Goal: Task Accomplishment & Management: Complete application form

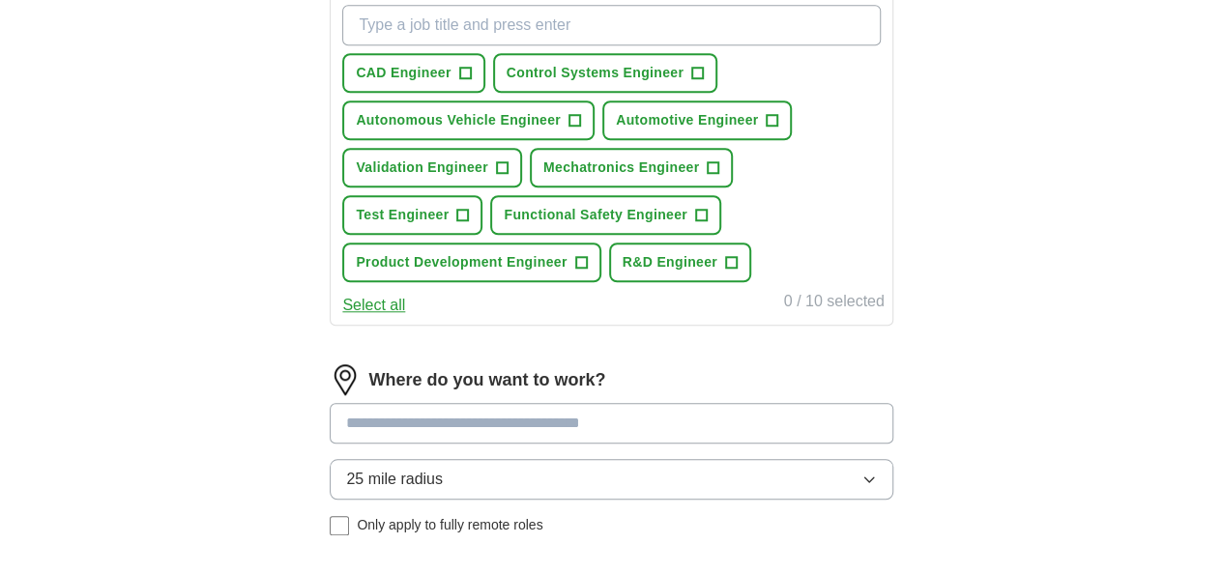
scroll to position [580, 0]
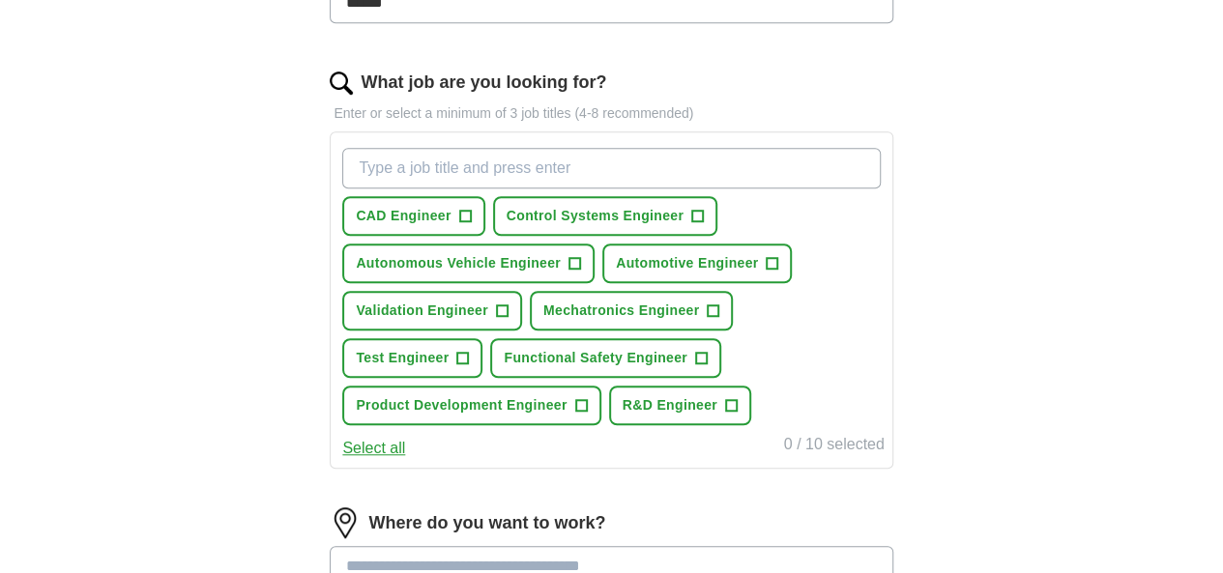
click at [405, 460] on button "Select all" at bounding box center [373, 448] width 63 height 23
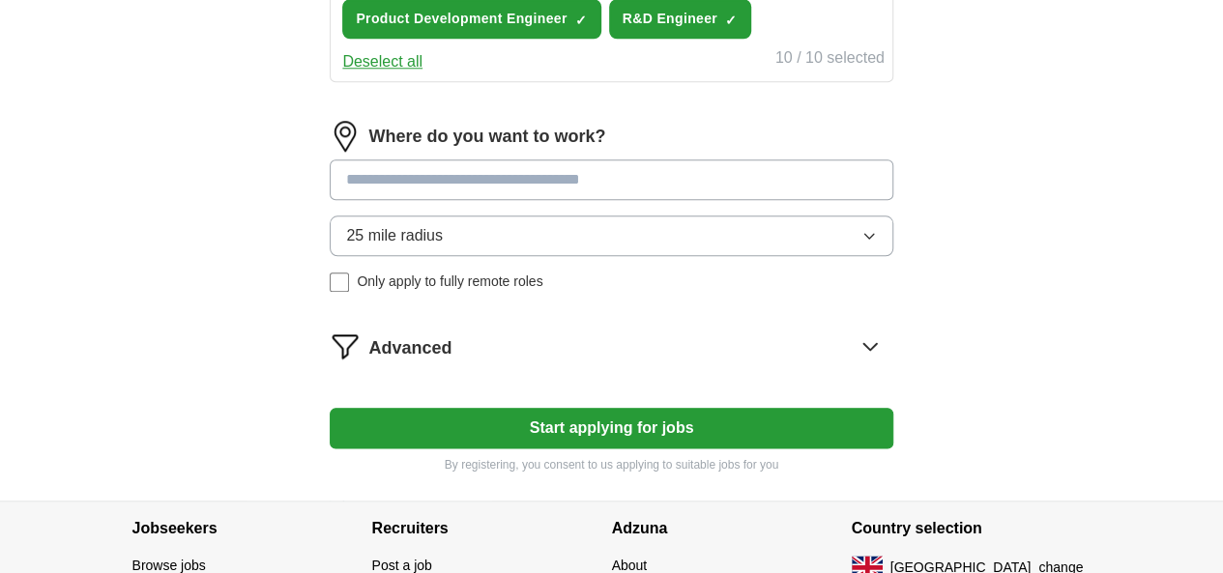
scroll to position [870, 0]
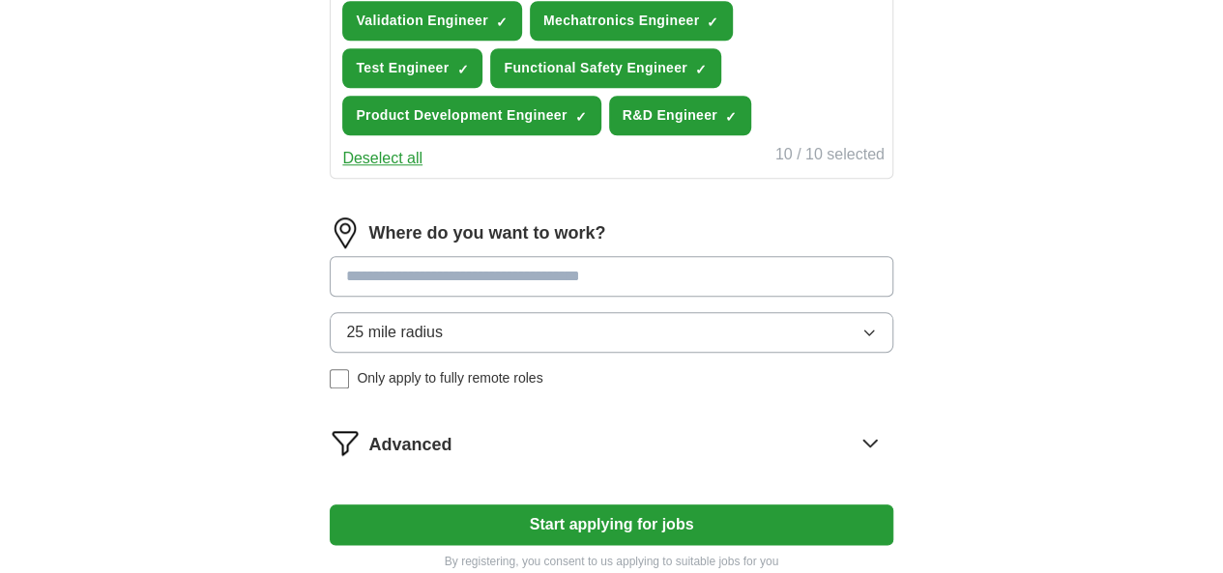
click at [538, 297] on input at bounding box center [611, 276] width 563 height 41
type input "*"
type input "******"
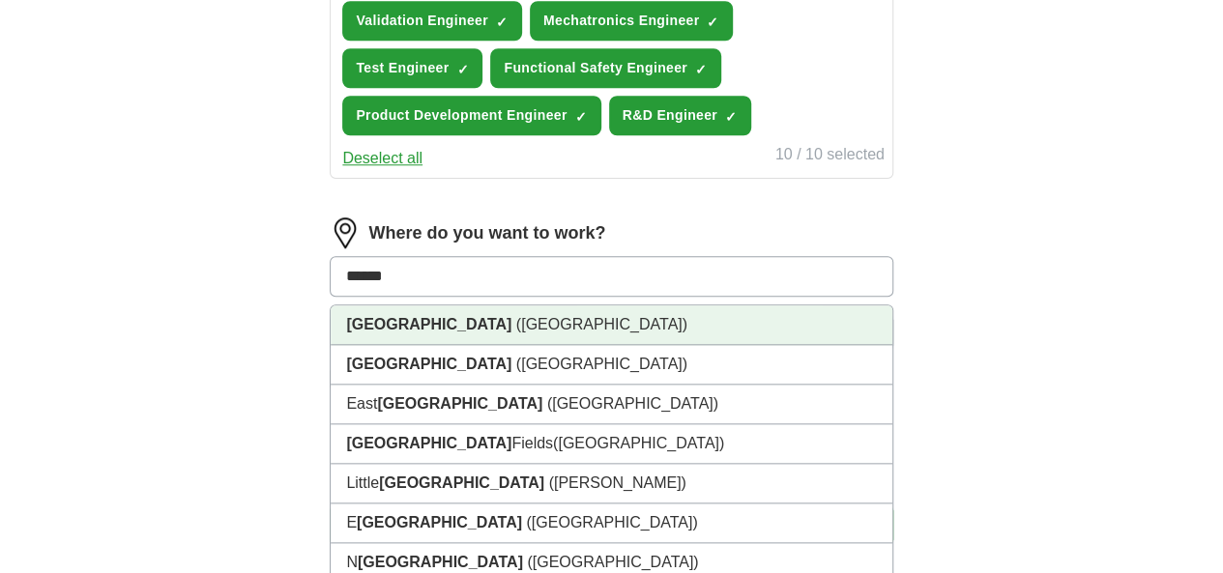
drag, startPoint x: 541, startPoint y: 365, endPoint x: 633, endPoint y: 401, distance: 99.8
click at [541, 345] on li "[GEOGRAPHIC_DATA] ([GEOGRAPHIC_DATA])" at bounding box center [611, 326] width 561 height 40
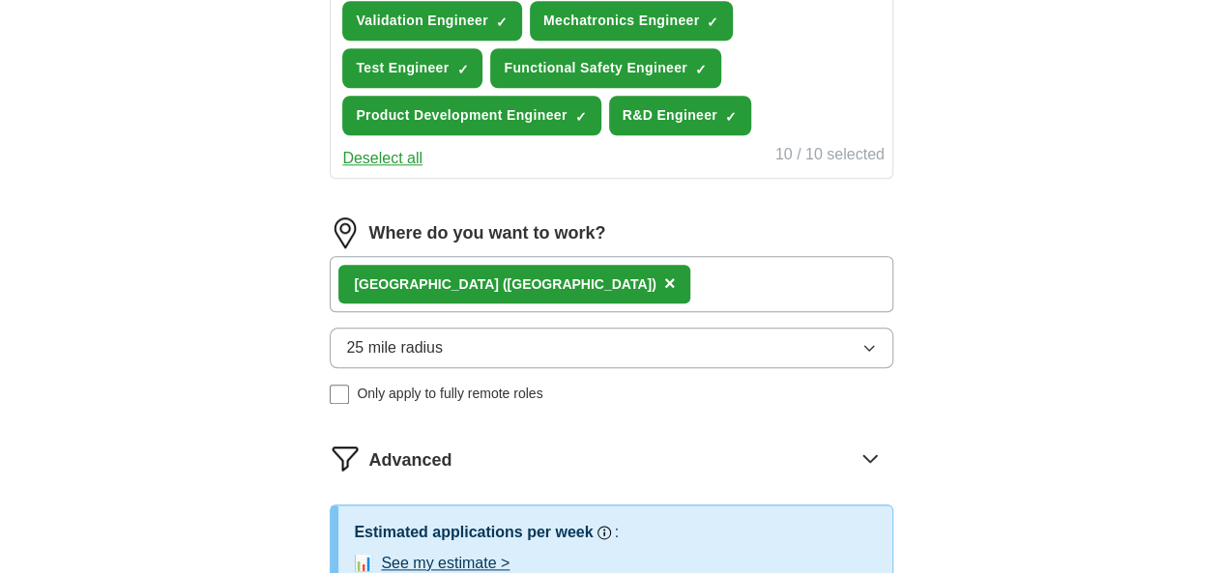
click at [862, 356] on icon "button" at bounding box center [869, 347] width 15 height 15
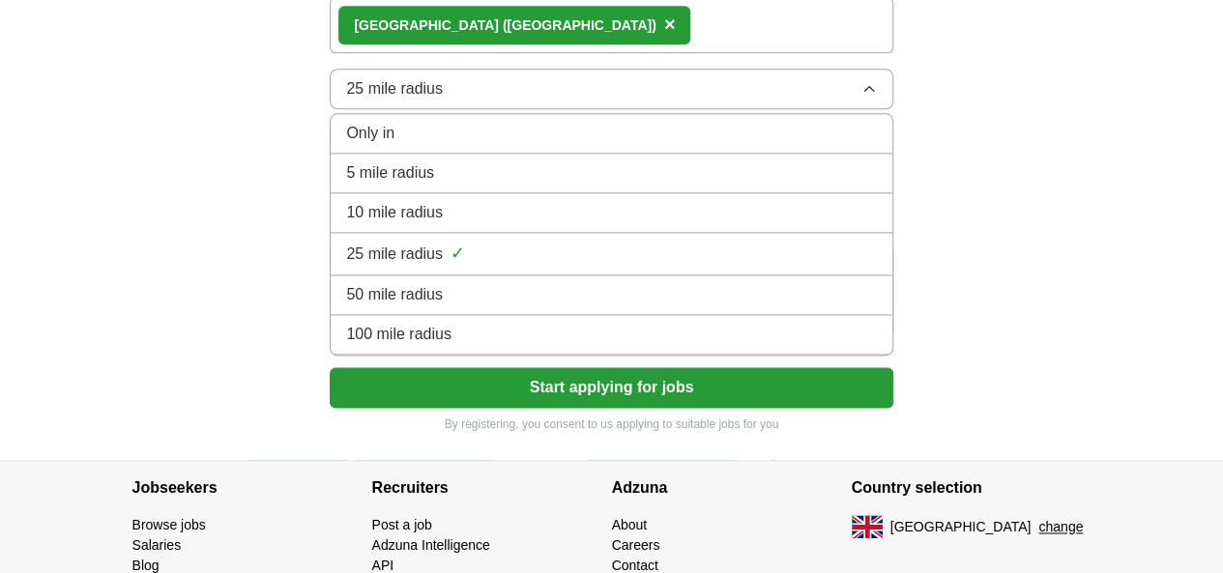
scroll to position [1160, 0]
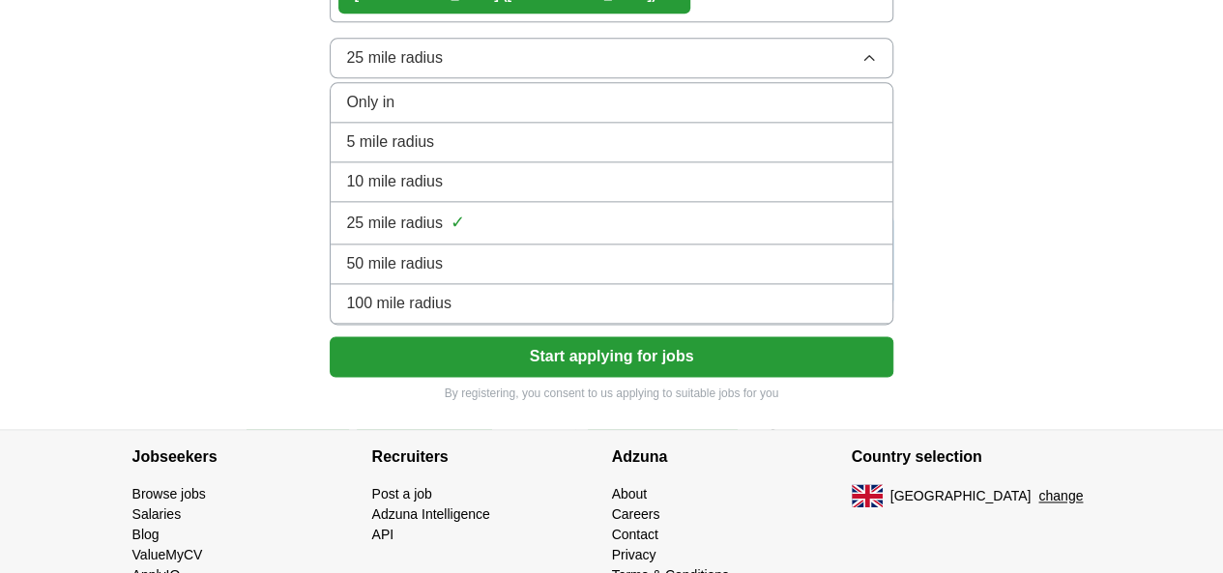
click at [452, 315] on span "100 mile radius" at bounding box center [398, 303] width 105 height 23
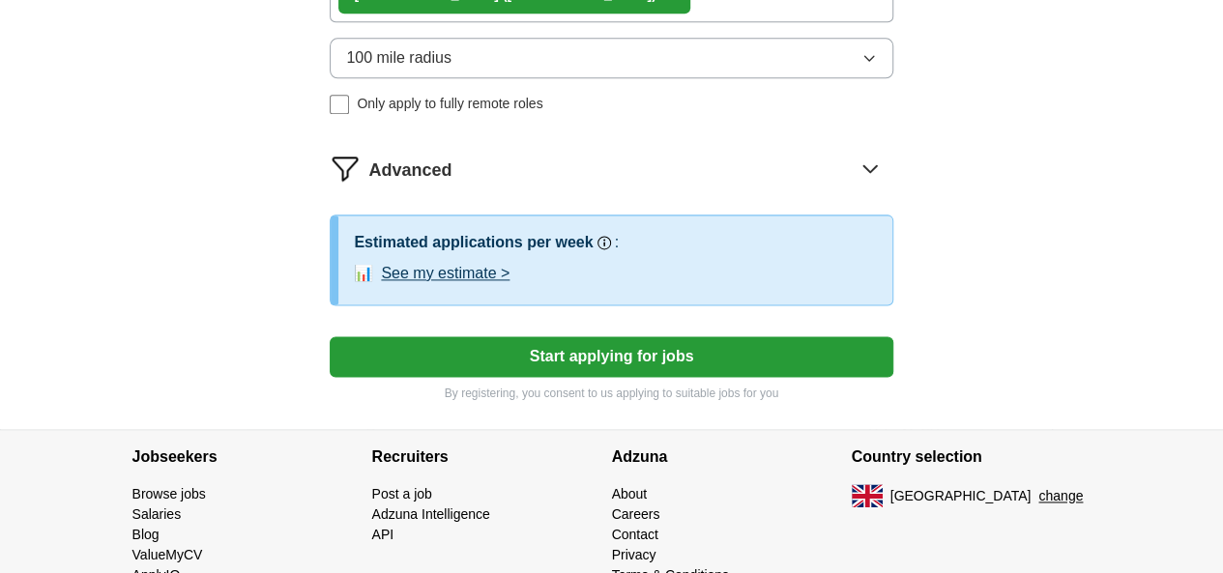
click at [520, 184] on div "Advanced" at bounding box center [630, 168] width 524 height 31
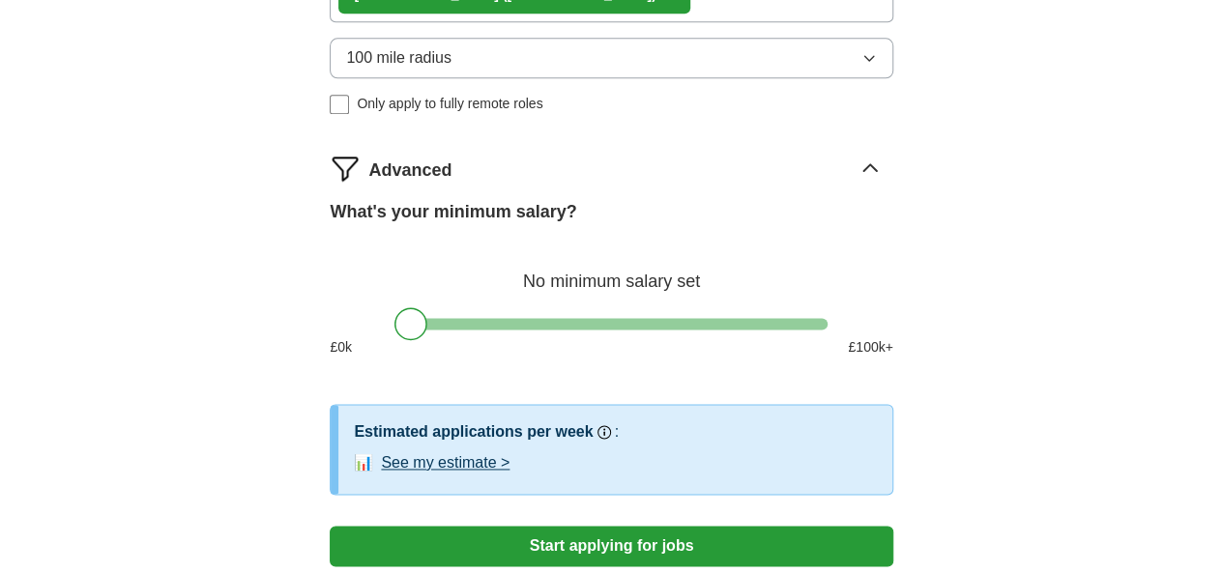
click at [520, 184] on div "Advanced" at bounding box center [630, 168] width 524 height 31
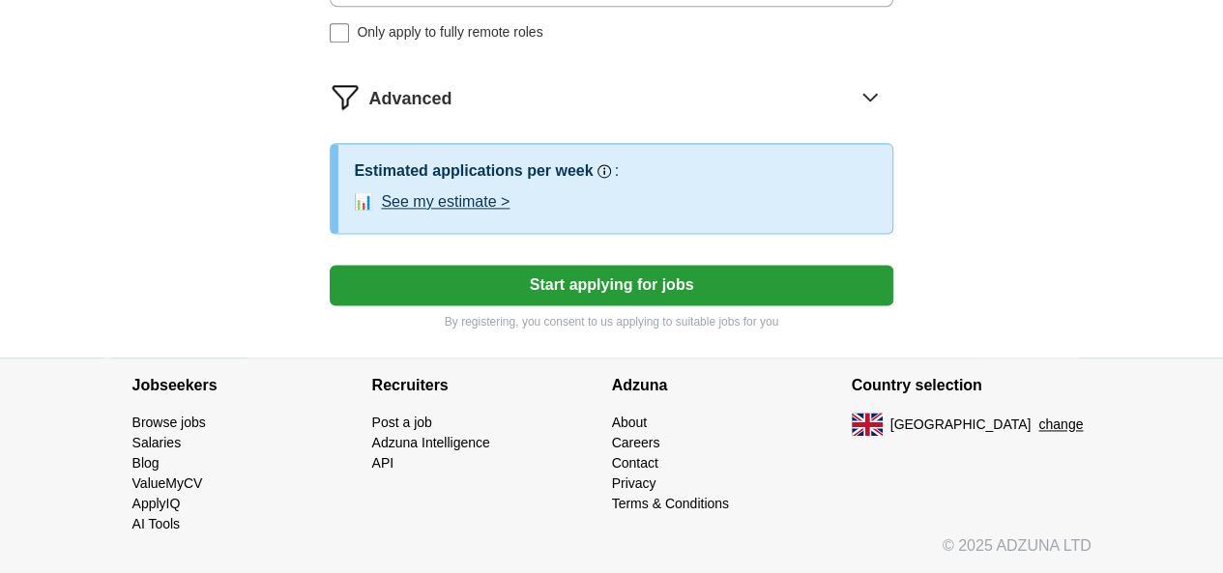
click at [559, 306] on button "Start applying for jobs" at bounding box center [611, 285] width 563 height 41
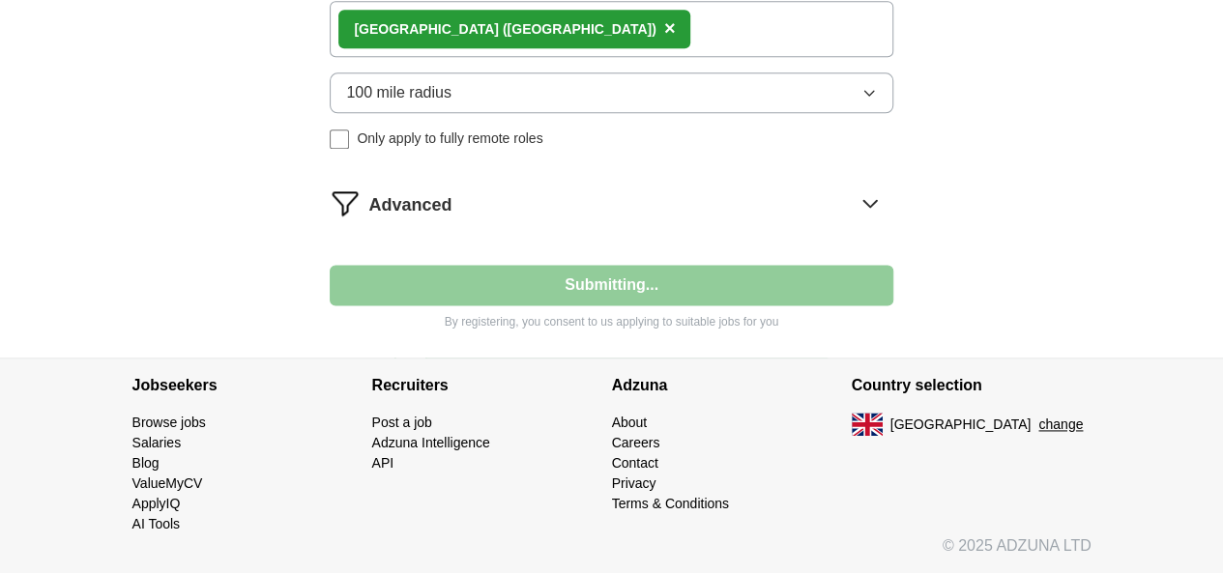
scroll to position [1167, 0]
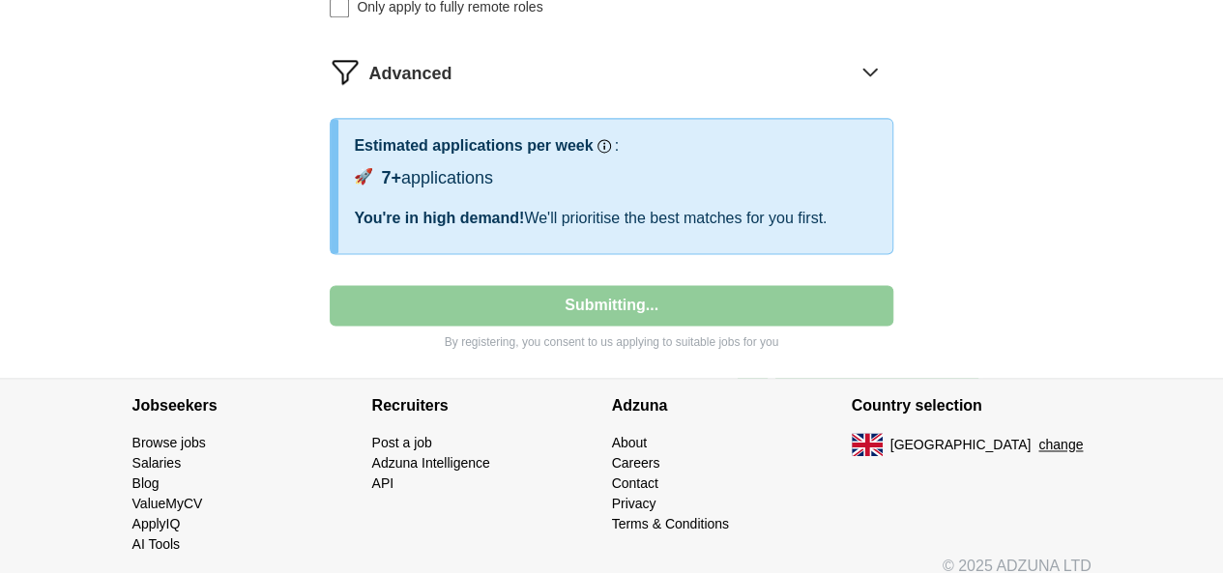
select select "**"
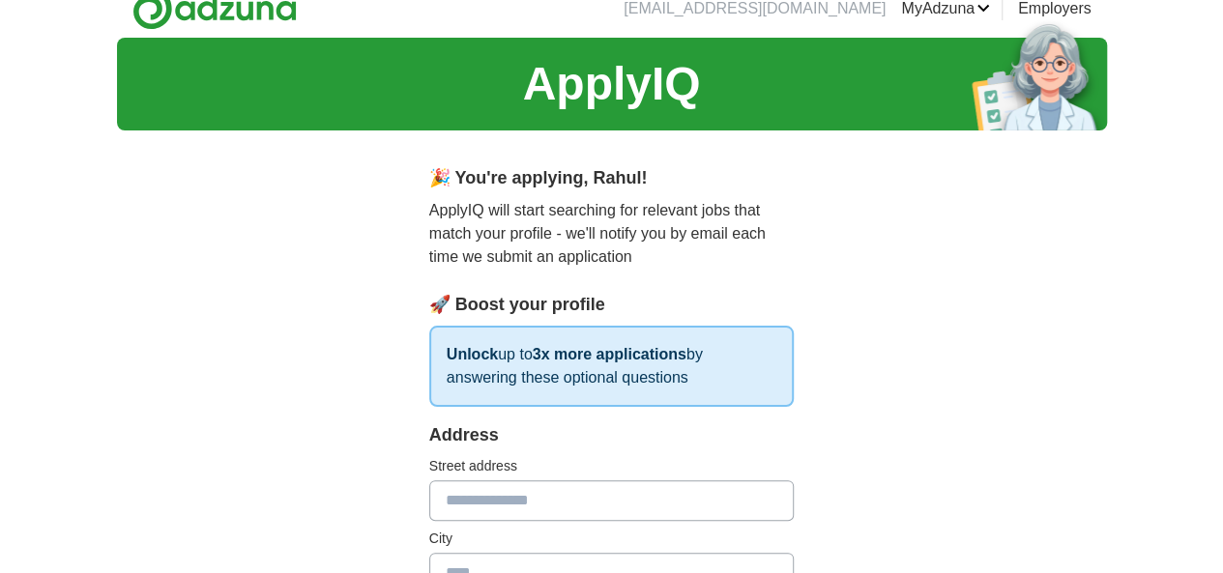
scroll to position [0, 0]
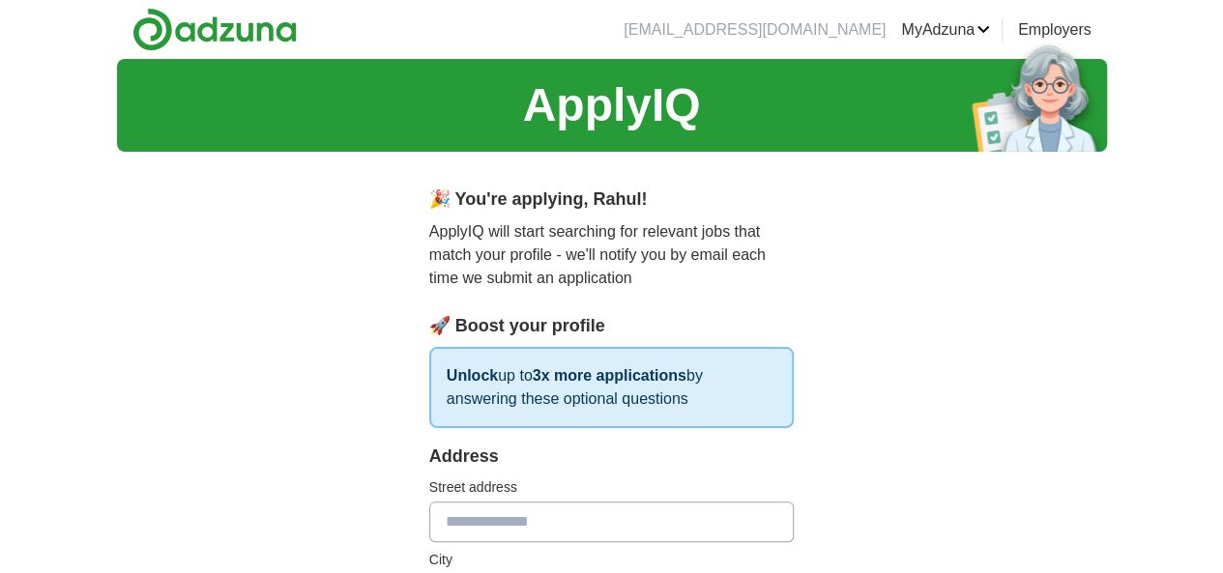
click at [132, 32] on img at bounding box center [214, 30] width 164 height 44
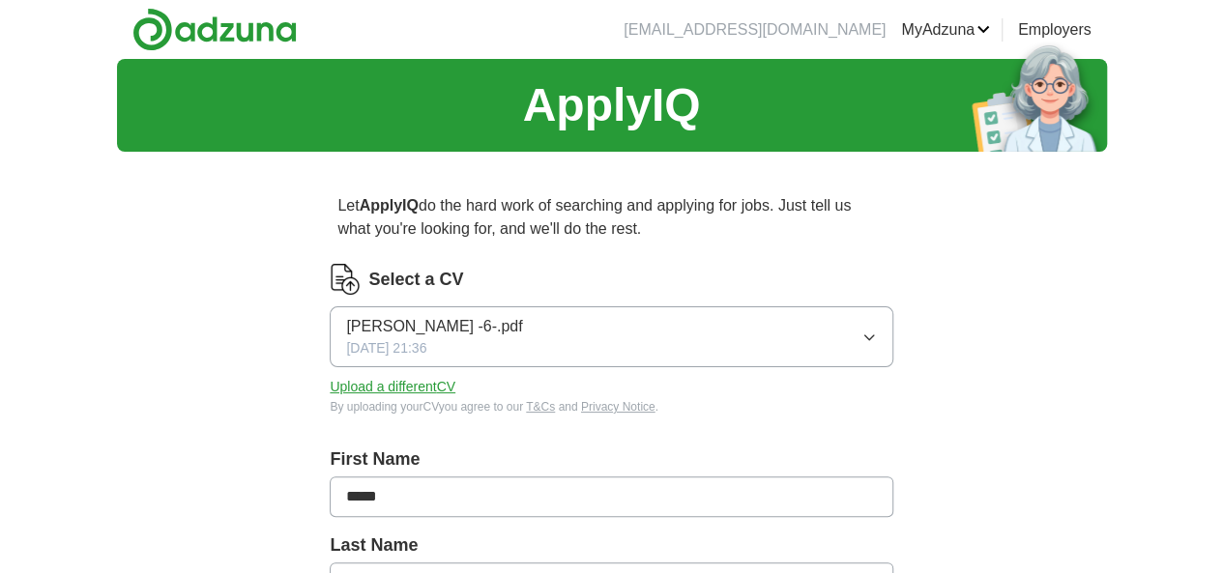
scroll to position [276, 0]
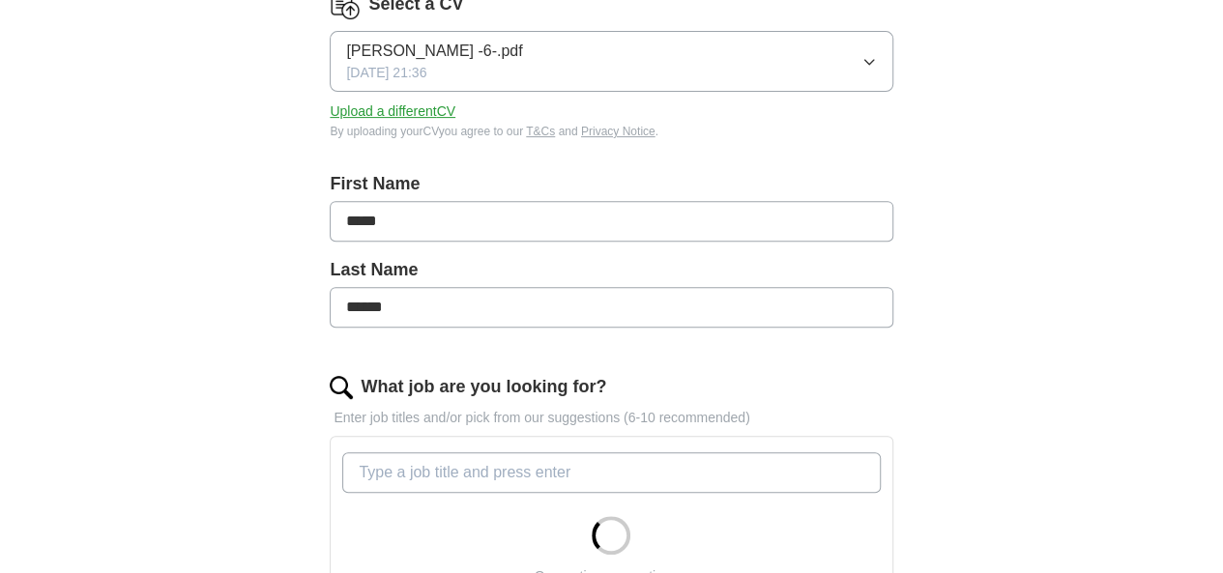
click at [455, 111] on button "Upload a different CV" at bounding box center [393, 112] width 126 height 20
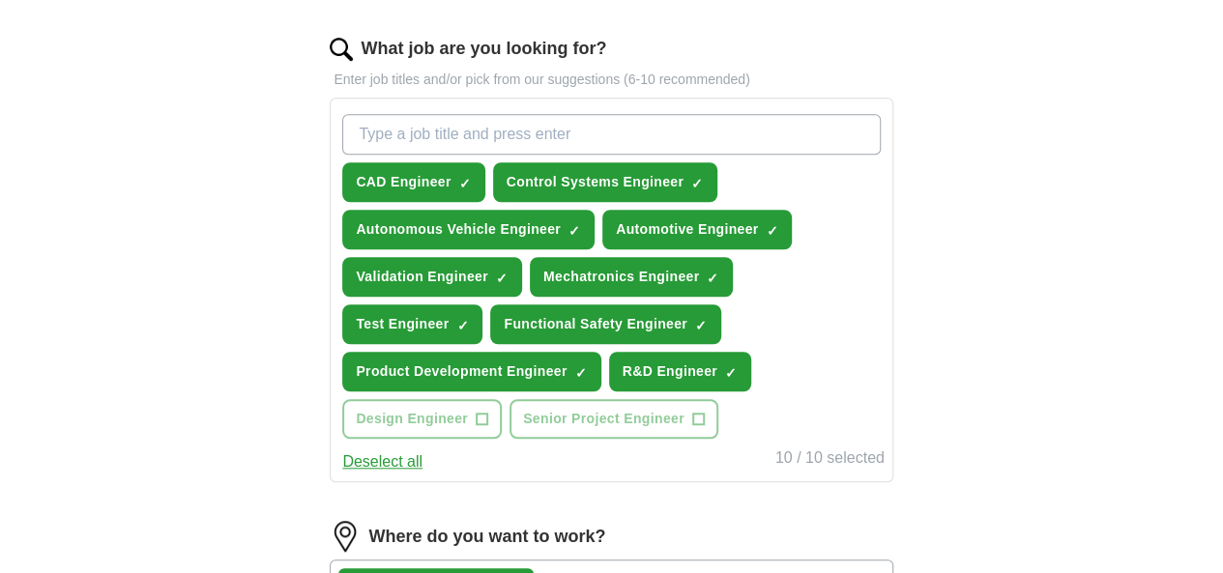
scroll to position [766, 0]
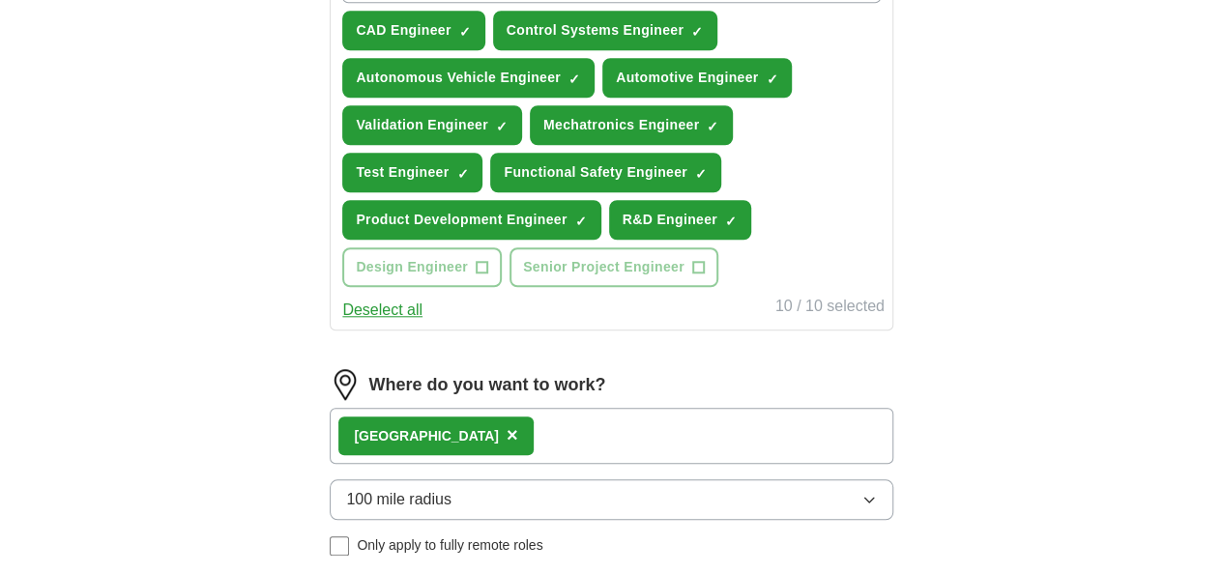
click at [423, 322] on button "Deselect all" at bounding box center [382, 310] width 80 height 23
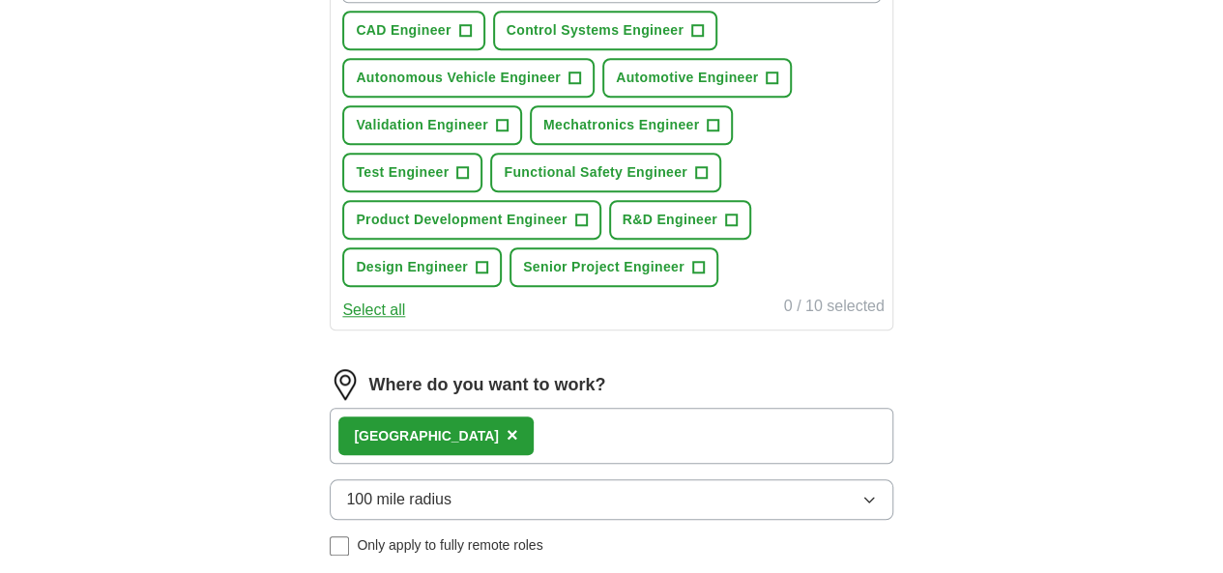
click at [405, 322] on button "Select all" at bounding box center [373, 310] width 63 height 23
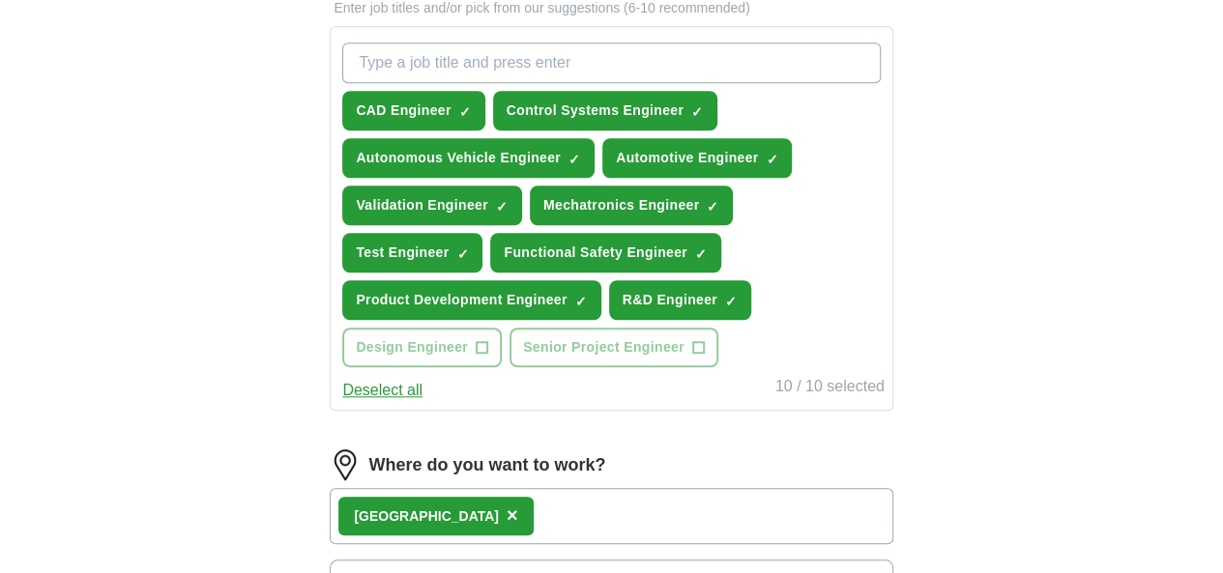
scroll to position [685, 0]
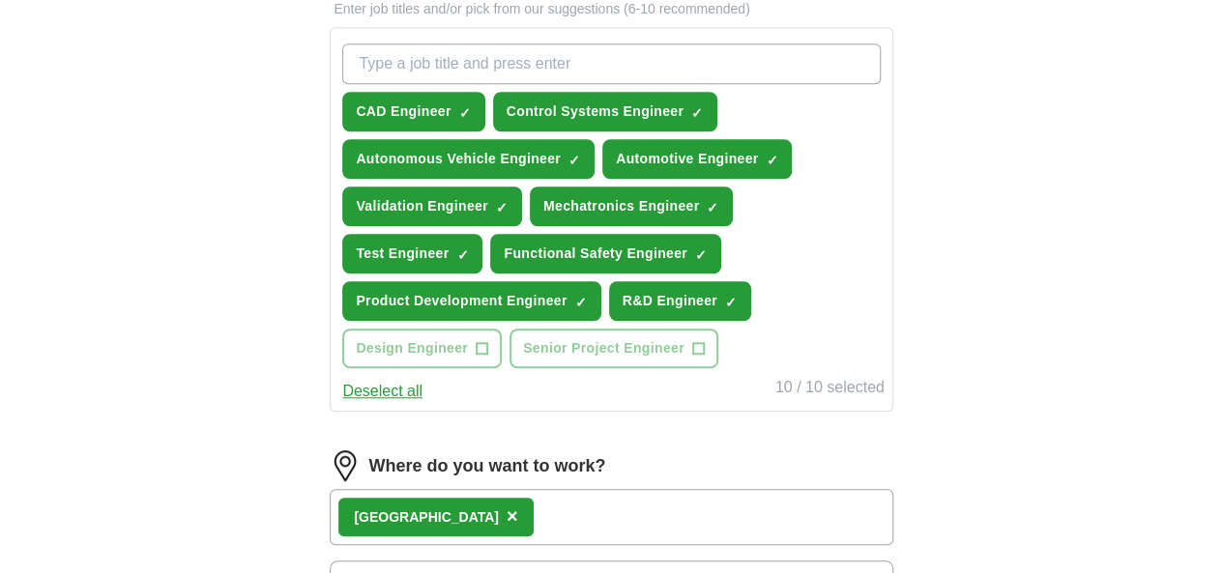
click at [423, 403] on button "Deselect all" at bounding box center [382, 391] width 80 height 23
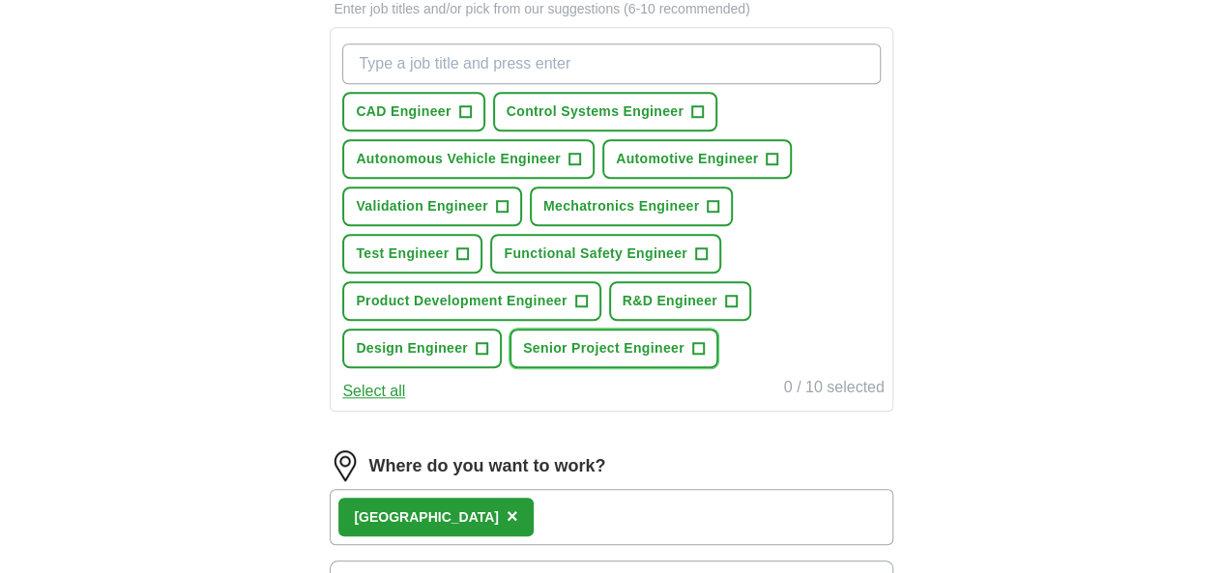
click at [704, 357] on span "+" at bounding box center [698, 348] width 12 height 15
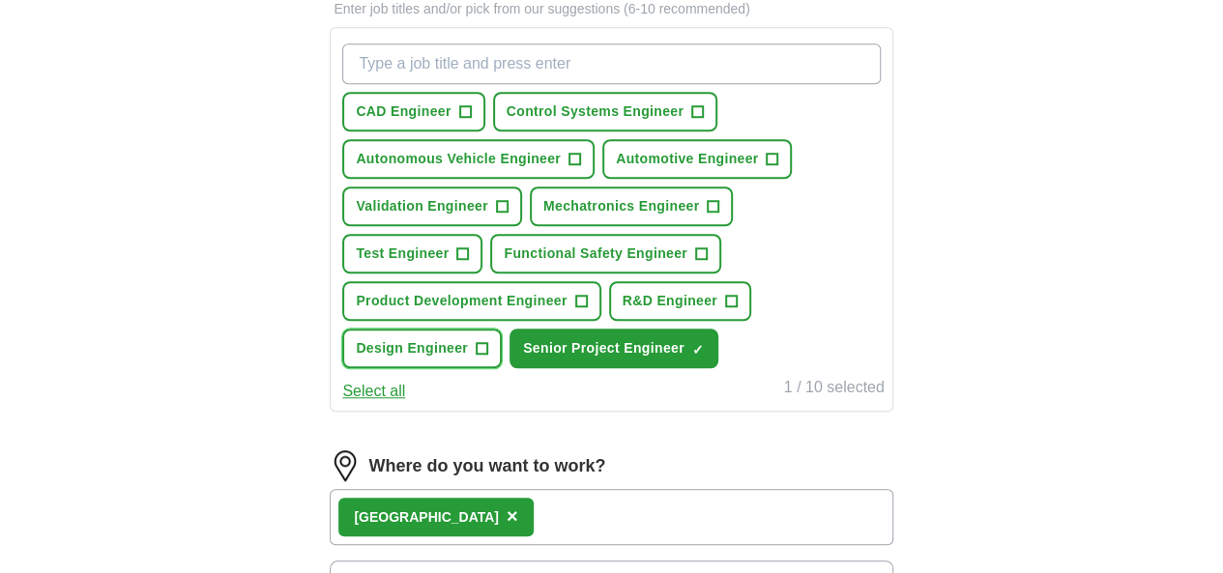
click at [488, 357] on span "+" at bounding box center [483, 348] width 12 height 15
click at [405, 403] on button "Select all" at bounding box center [373, 391] width 63 height 23
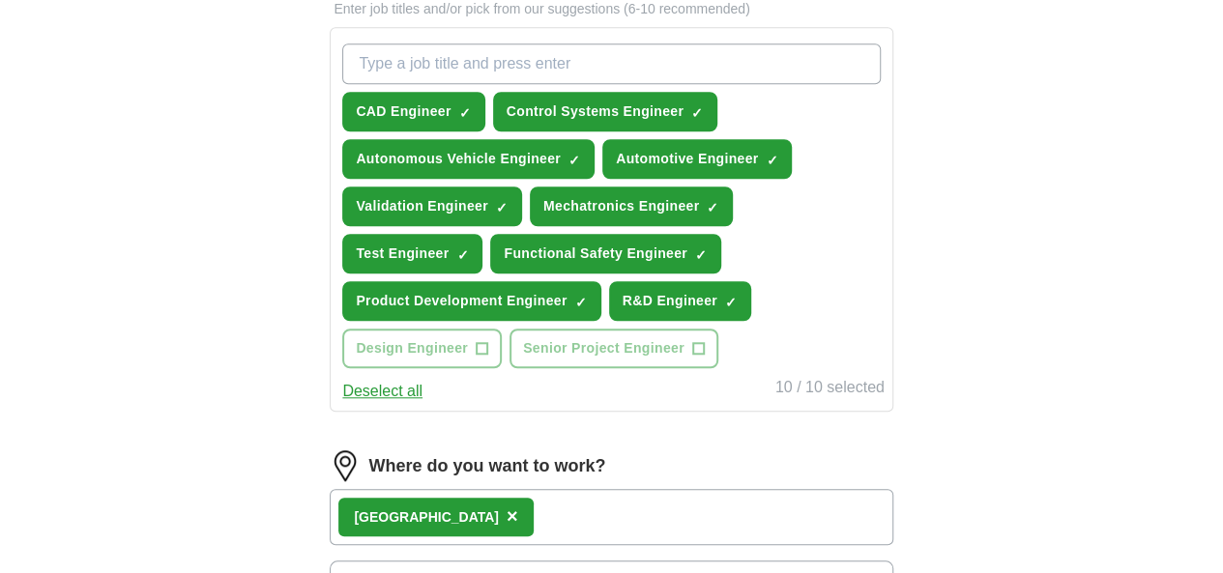
click at [423, 403] on button "Deselect all" at bounding box center [382, 391] width 80 height 23
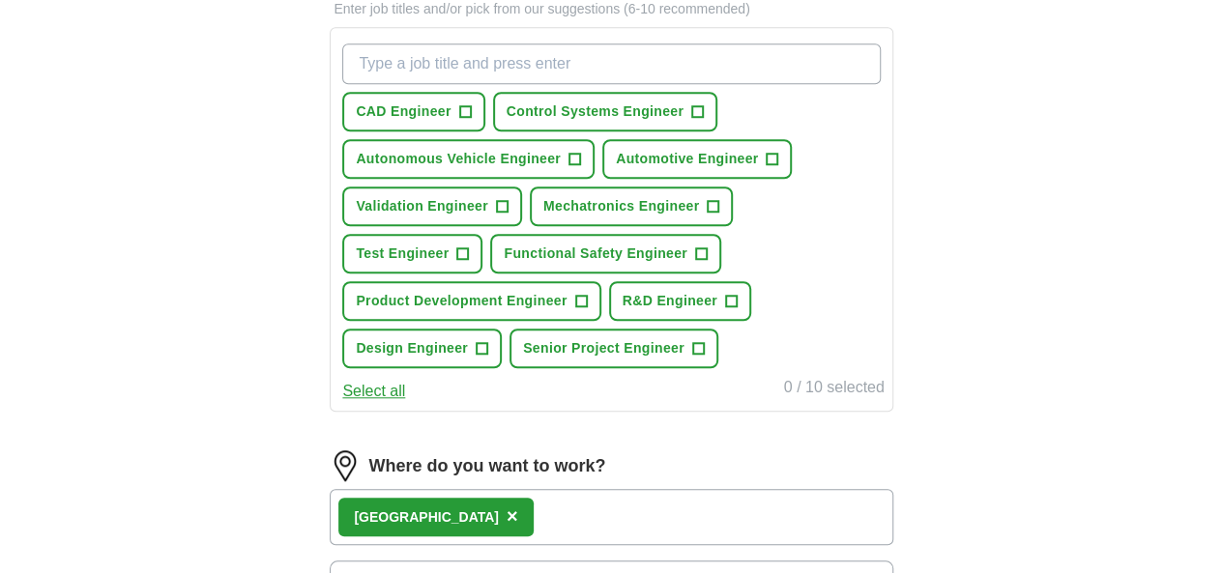
click at [405, 403] on button "Select all" at bounding box center [373, 391] width 63 height 23
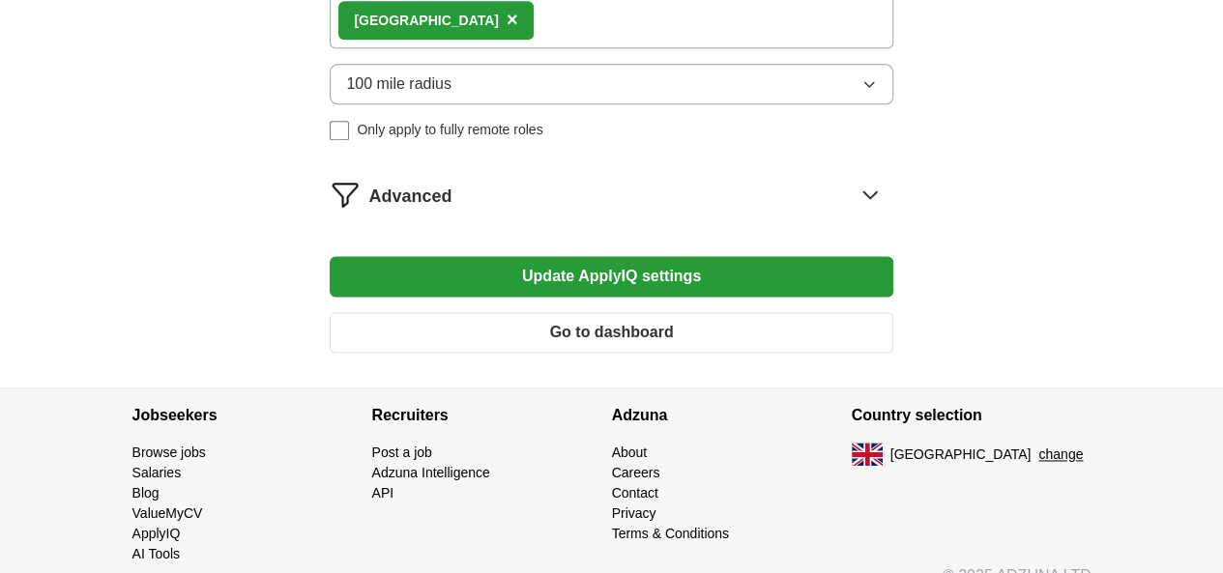
scroll to position [1189, 0]
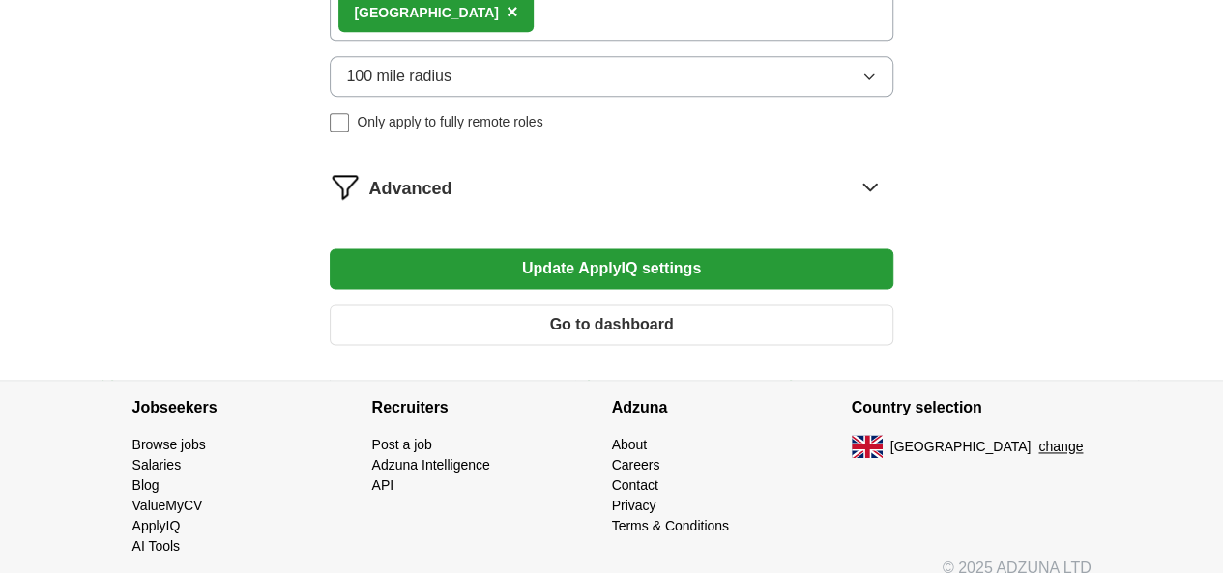
click at [673, 289] on button "Update ApplyIQ settings" at bounding box center [611, 269] width 563 height 41
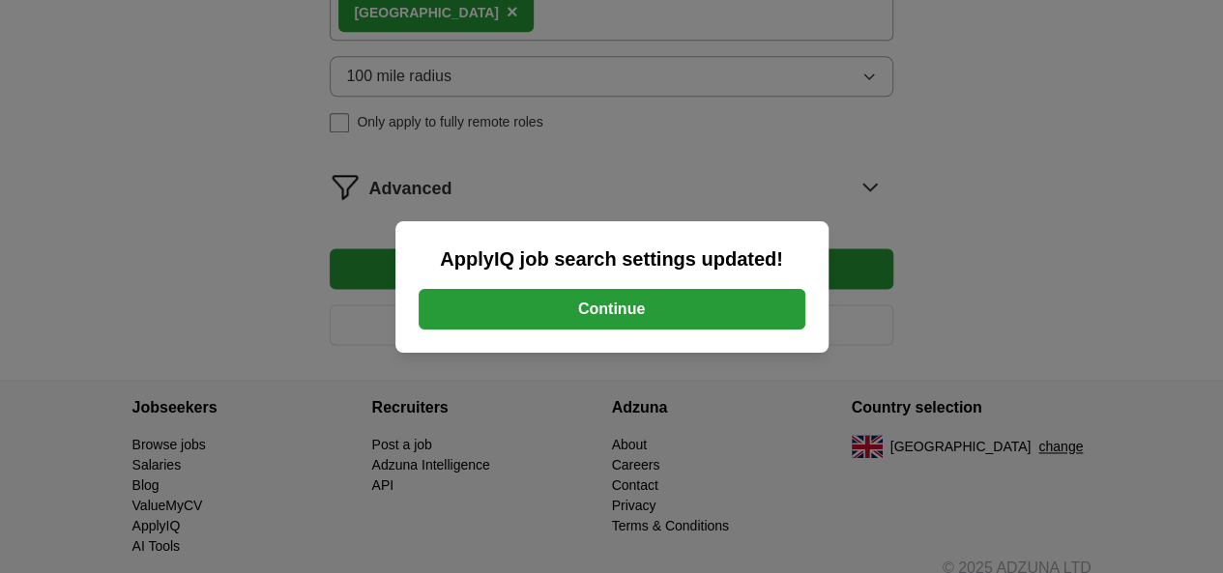
click at [658, 311] on button "Continue" at bounding box center [612, 309] width 387 height 41
